Goal: Task Accomplishment & Management: Use online tool/utility

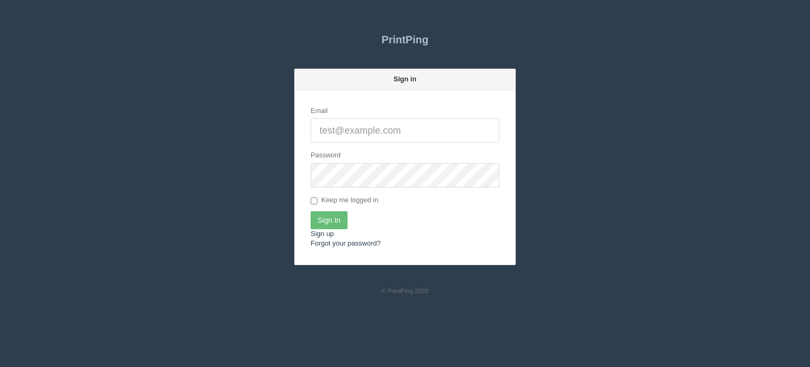
type input "[EMAIL_ADDRESS][DOMAIN_NAME]"
drag, startPoint x: 329, startPoint y: 225, endPoint x: 325, endPoint y: 218, distance: 8.1
click at [329, 225] on input "Sign In" at bounding box center [329, 220] width 37 height 18
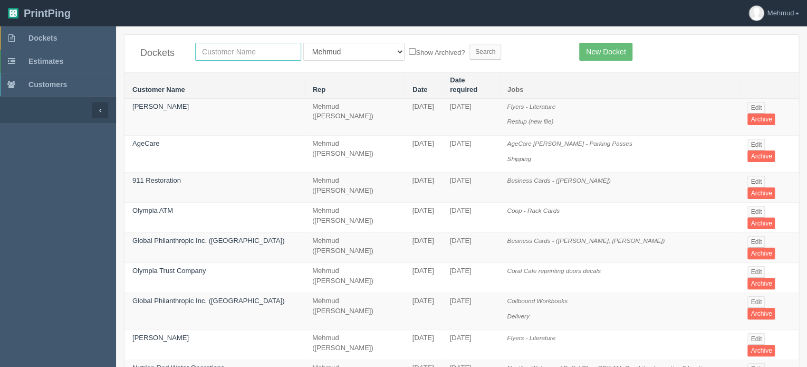
click at [217, 50] on input "text" at bounding box center [248, 52] width 106 height 18
type input "[GEOGRAPHIC_DATA]"
click at [470, 51] on input "Search" at bounding box center [486, 52] width 32 height 16
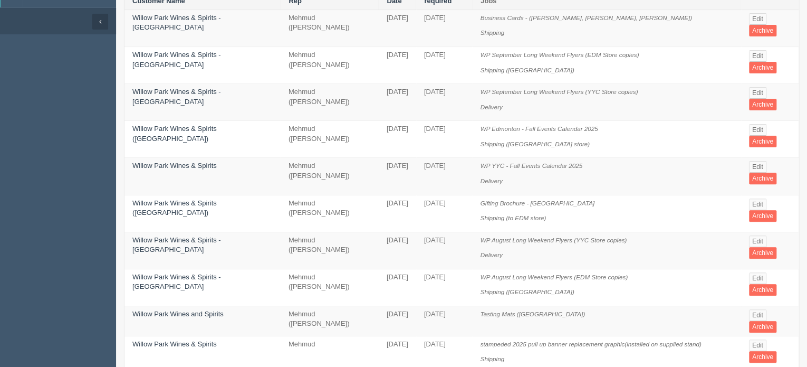
scroll to position [106, 0]
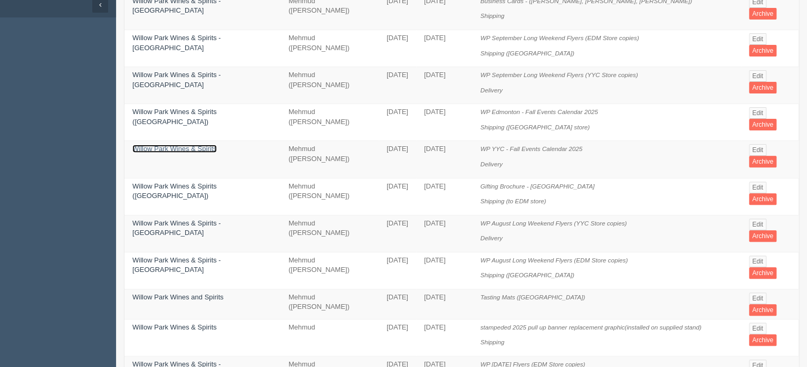
click at [149, 145] on link "Willow Park Wines & Spirits" at bounding box center [174, 149] width 84 height 8
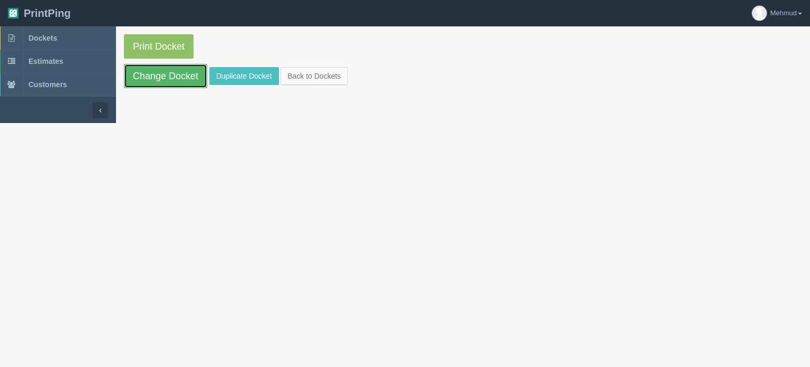
click at [160, 84] on link "Change Docket" at bounding box center [165, 76] width 83 height 24
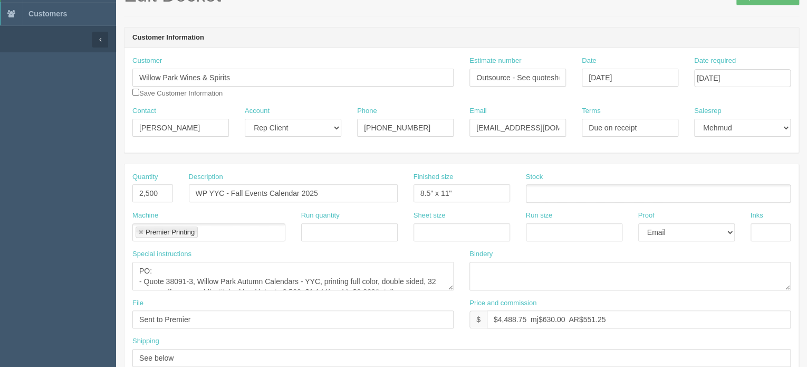
scroll to position [53, 0]
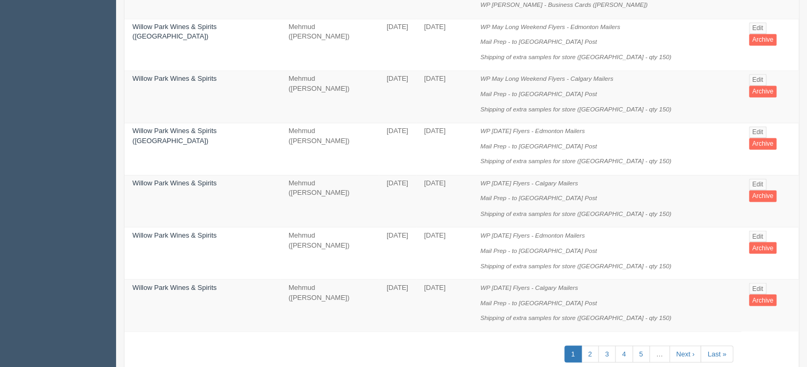
scroll to position [810, 0]
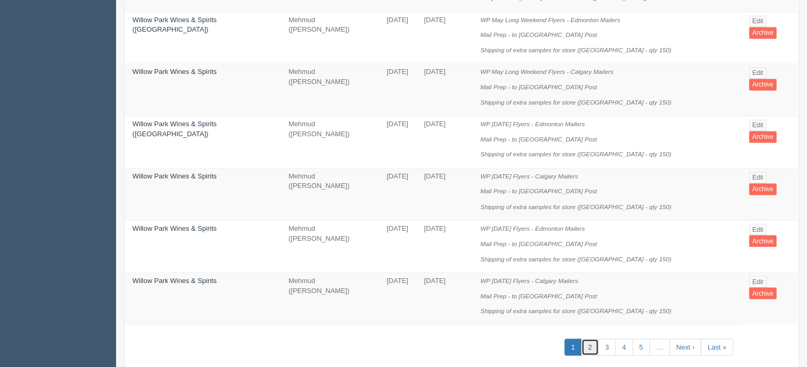
click at [589, 338] on link "2" at bounding box center [589, 346] width 17 height 17
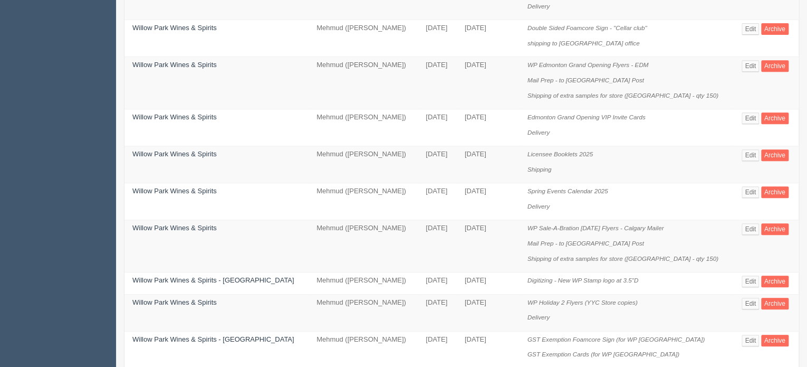
scroll to position [211, 0]
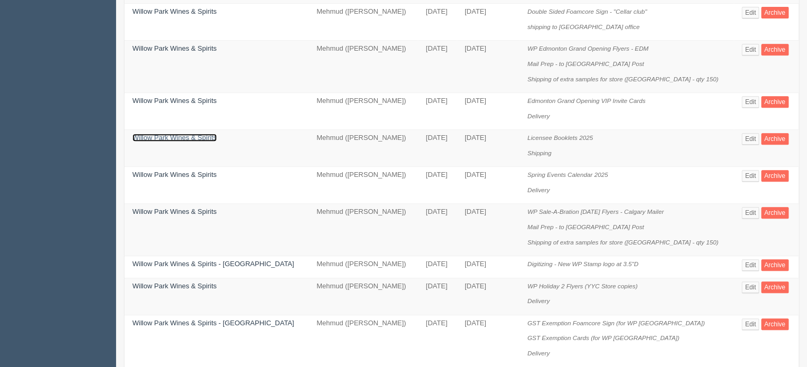
click at [189, 138] on link "Willow Park Wines & Spirits" at bounding box center [174, 137] width 84 height 8
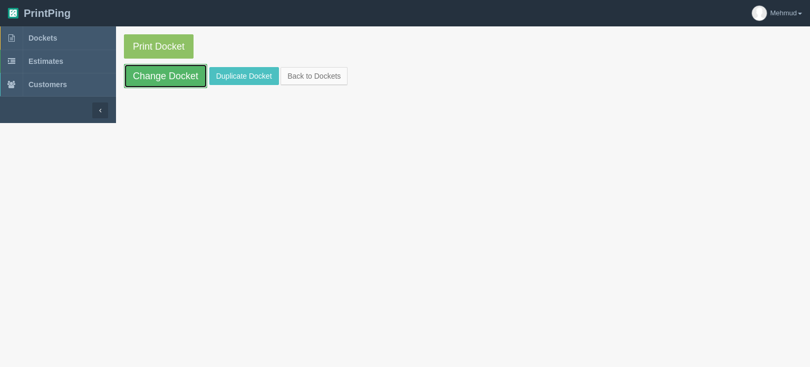
click at [167, 71] on link "Change Docket" at bounding box center [165, 76] width 83 height 24
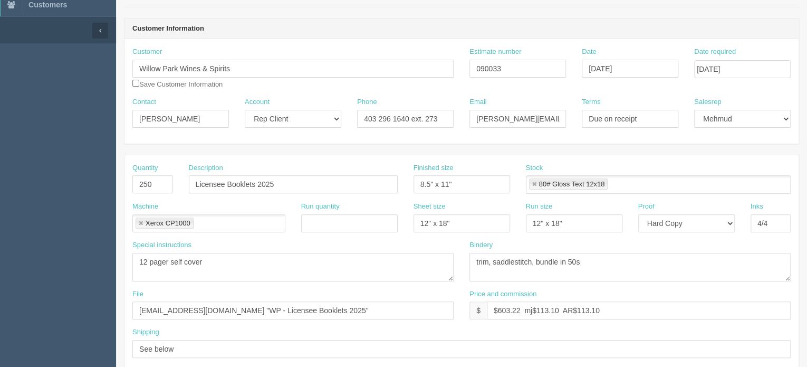
scroll to position [106, 0]
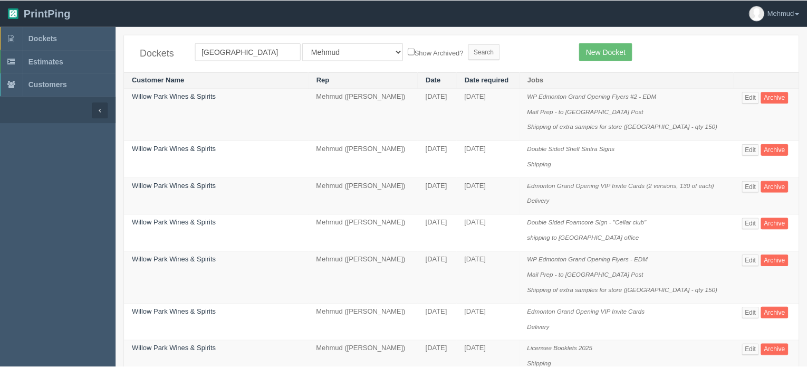
scroll to position [211, 0]
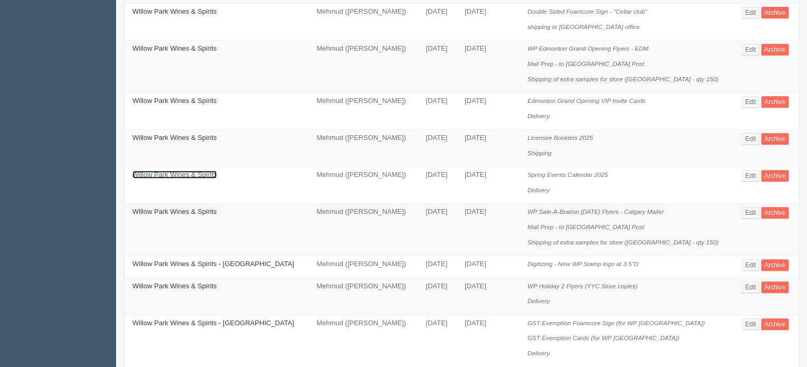
click at [181, 174] on link "Willow Park Wines & Spirits" at bounding box center [174, 174] width 84 height 8
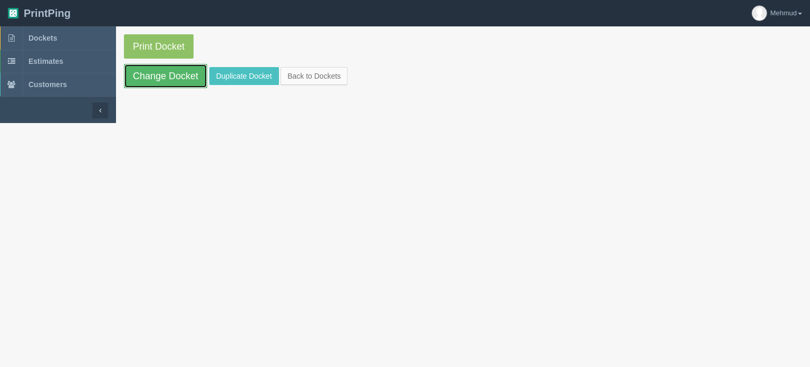
click at [153, 82] on link "Change Docket" at bounding box center [165, 76] width 83 height 24
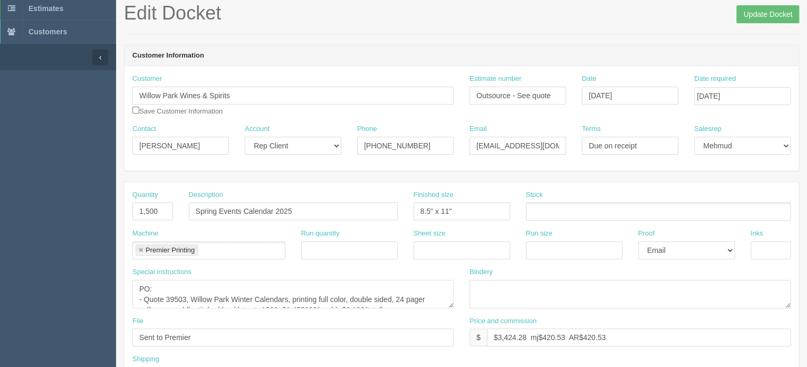
scroll to position [106, 0]
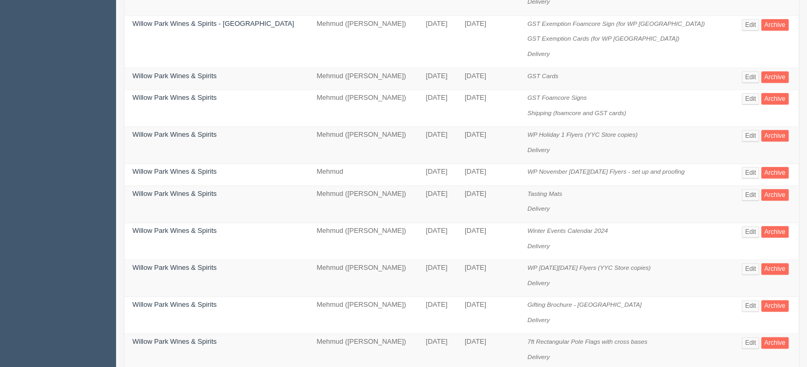
scroll to position [580, 0]
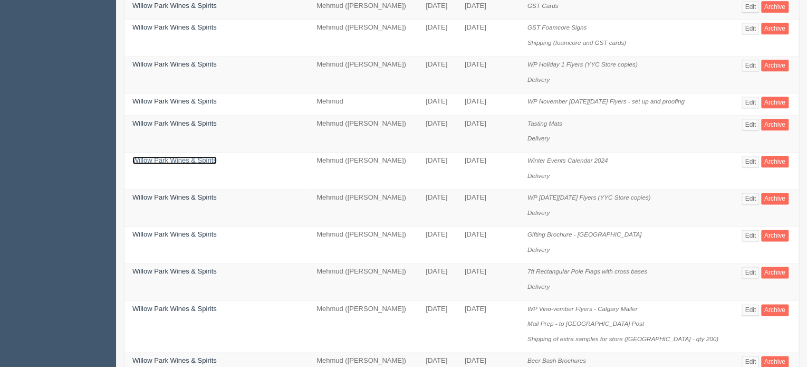
click at [186, 156] on link "Willow Park Wines & Spirits" at bounding box center [174, 160] width 84 height 8
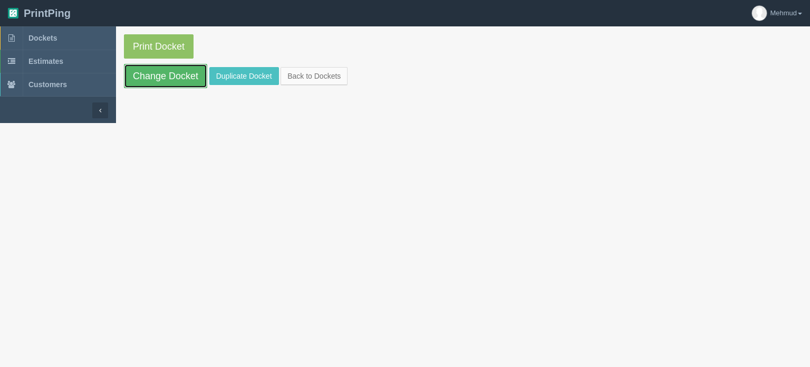
click at [179, 78] on link "Change Docket" at bounding box center [165, 76] width 83 height 24
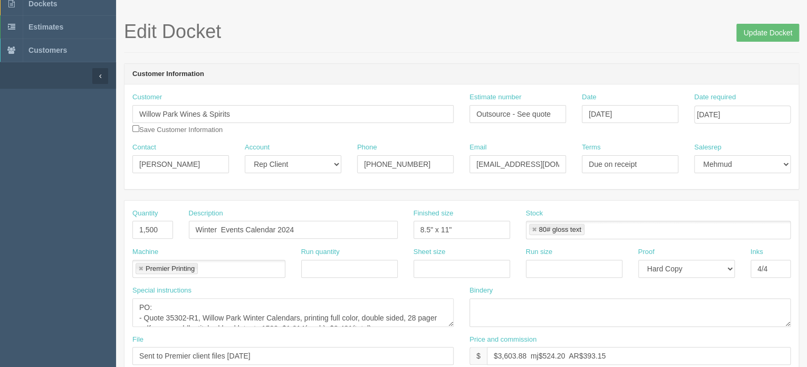
scroll to position [53, 0]
